Goal: Task Accomplishment & Management: Manage account settings

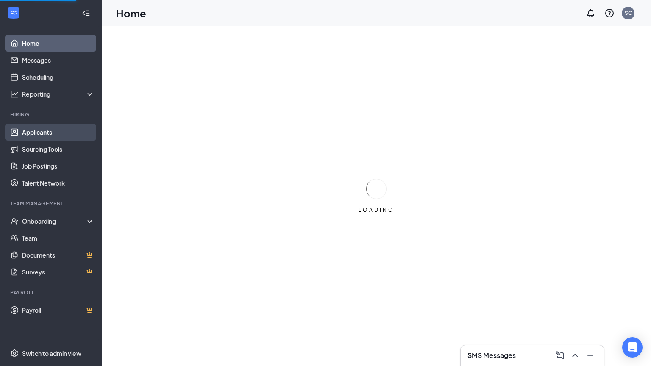
click at [36, 131] on link "Applicants" at bounding box center [58, 132] width 72 height 17
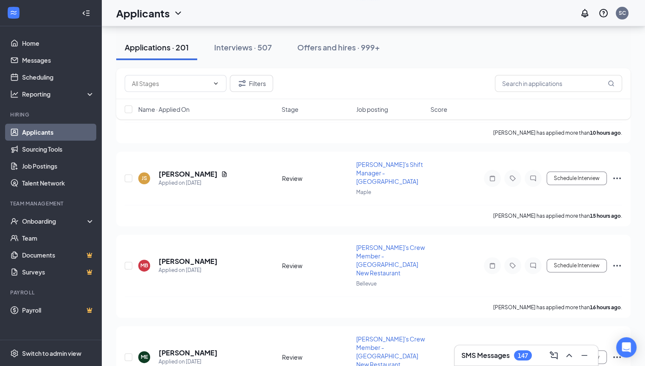
scroll to position [170, 0]
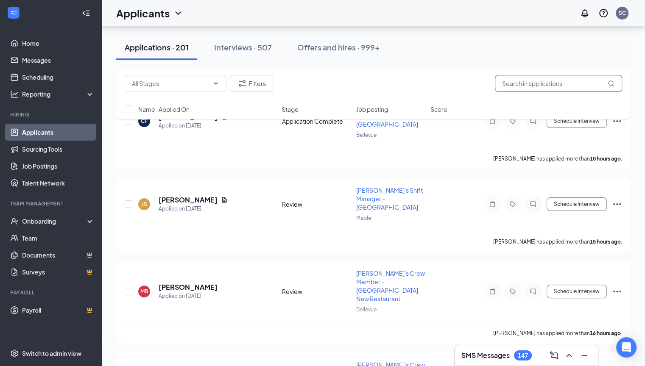
click at [546, 88] on input "text" at bounding box center [558, 83] width 127 height 17
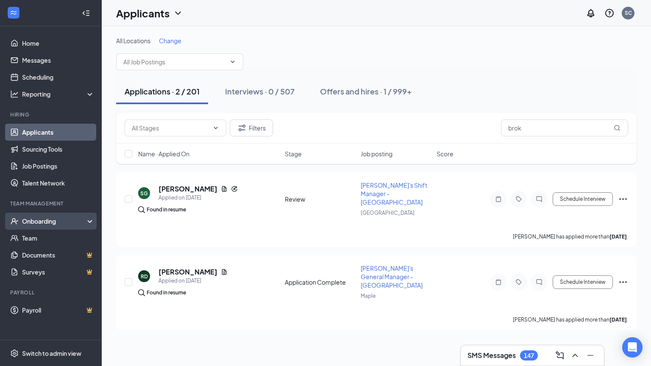
click at [91, 222] on icon at bounding box center [91, 222] width 7 height 0
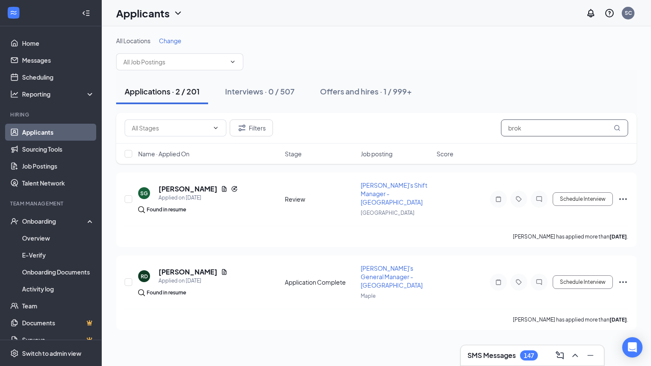
click at [532, 130] on input "brok" at bounding box center [564, 128] width 127 height 17
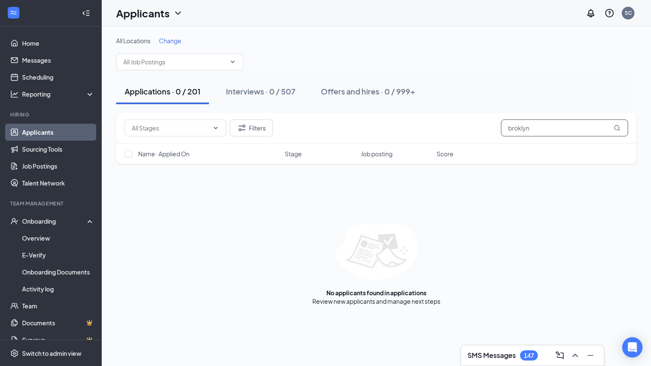
type input "broklyn"
click at [615, 128] on icon "MagnifyingGlass" at bounding box center [617, 128] width 7 height 7
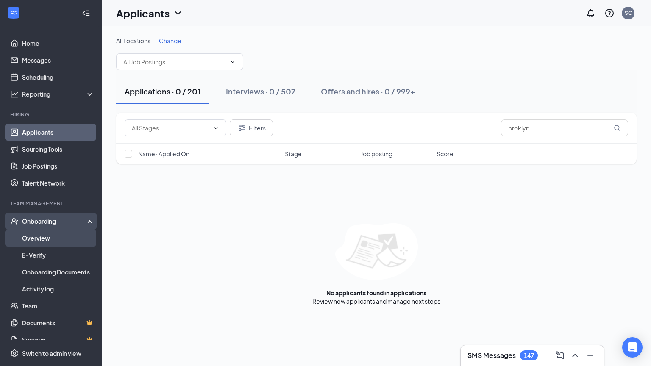
click at [61, 237] on link "Overview" at bounding box center [58, 238] width 72 height 17
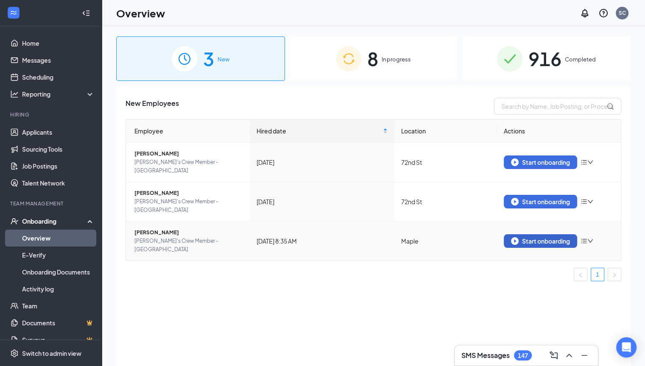
click at [542, 237] on div "Start onboarding" at bounding box center [540, 241] width 59 height 8
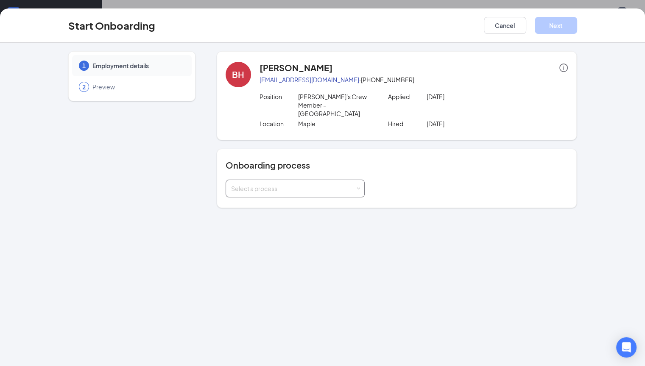
click at [356, 187] on span at bounding box center [358, 189] width 4 height 4
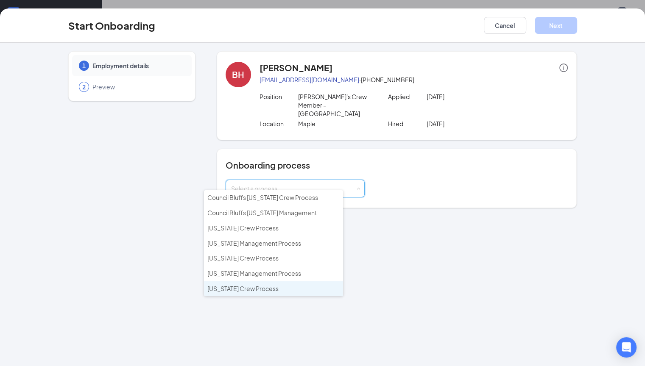
click at [270, 285] on span "[US_STATE] Crew Process" at bounding box center [242, 289] width 71 height 8
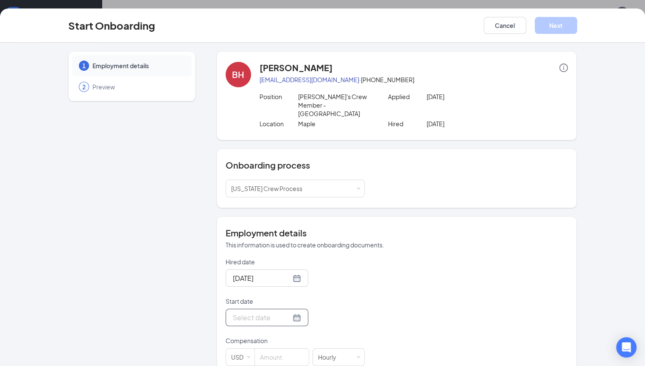
click at [268, 312] on div at bounding box center [267, 317] width 68 height 11
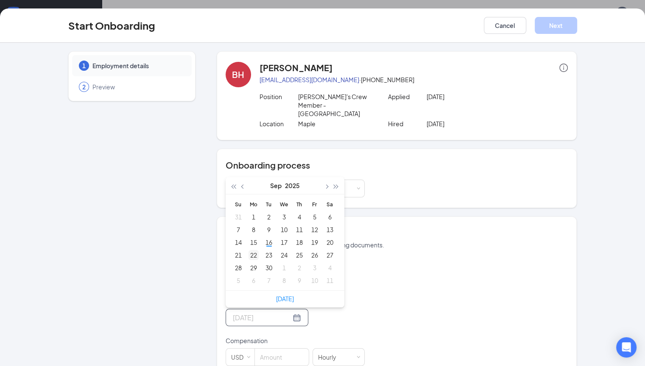
type input "[DATE]"
click at [248, 250] on div "22" at bounding box center [253, 255] width 10 height 10
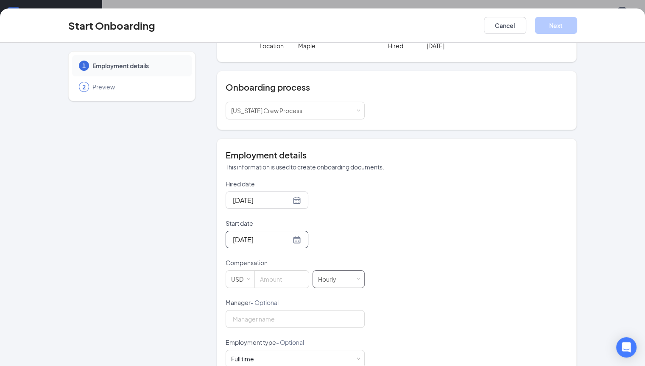
scroll to position [127, 0]
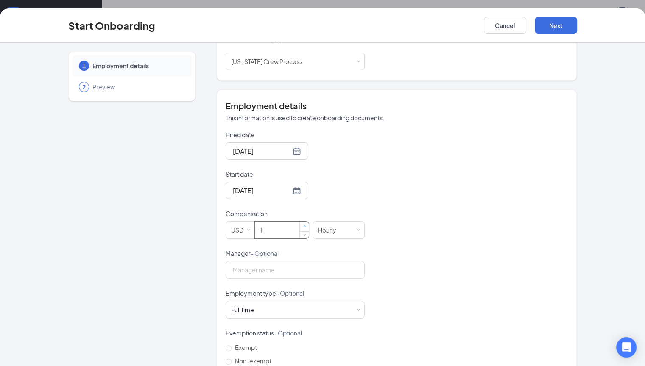
click at [303, 225] on span "Increase Value" at bounding box center [304, 226] width 3 height 3
type input "14"
click at [232, 266] on input "Manager - Optional" at bounding box center [294, 270] width 139 height 18
type input "[PERSON_NAME]"
click at [356, 308] on span at bounding box center [358, 310] width 4 height 4
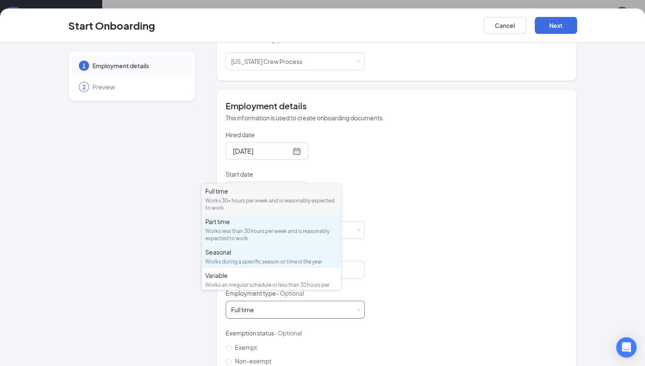
click at [223, 222] on div "Part time" at bounding box center [271, 221] width 132 height 8
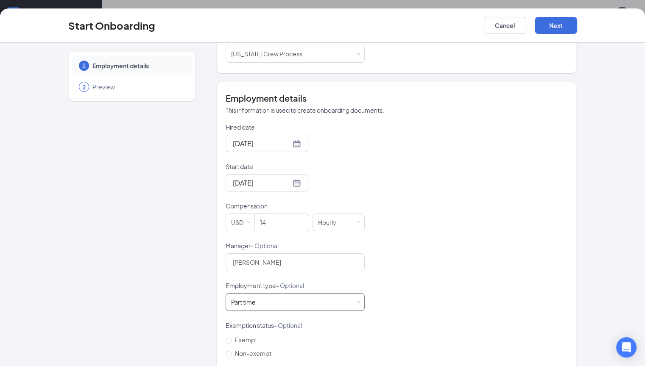
scroll to position [139, 0]
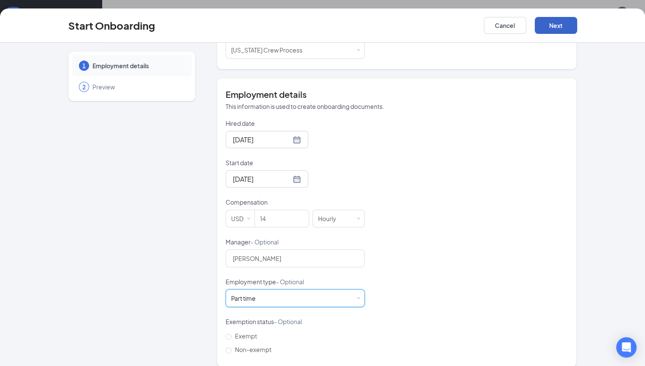
click at [577, 31] on button "Next" at bounding box center [555, 25] width 42 height 17
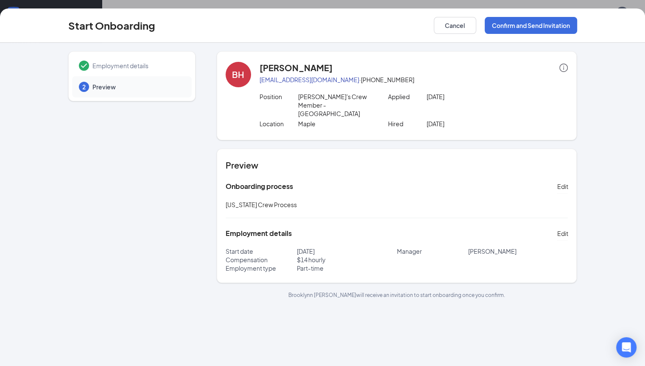
scroll to position [0, 0]
click at [564, 21] on button "Confirm and Send Invitation" at bounding box center [530, 25] width 92 height 17
